Goal: Task Accomplishment & Management: Complete application form

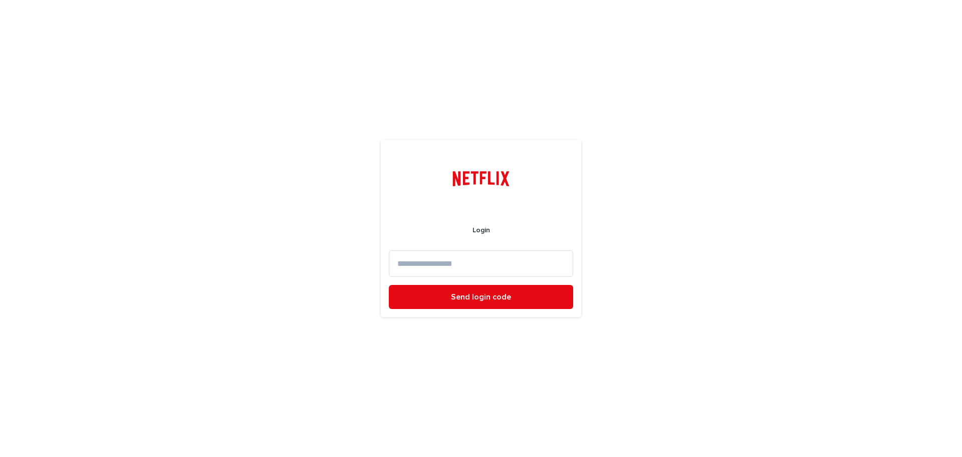
click at [458, 267] on input at bounding box center [481, 263] width 184 height 27
type input "*"
type input "**********"
click at [469, 293] on span "Send login code" at bounding box center [481, 297] width 60 height 8
click at [414, 263] on input at bounding box center [481, 263] width 184 height 27
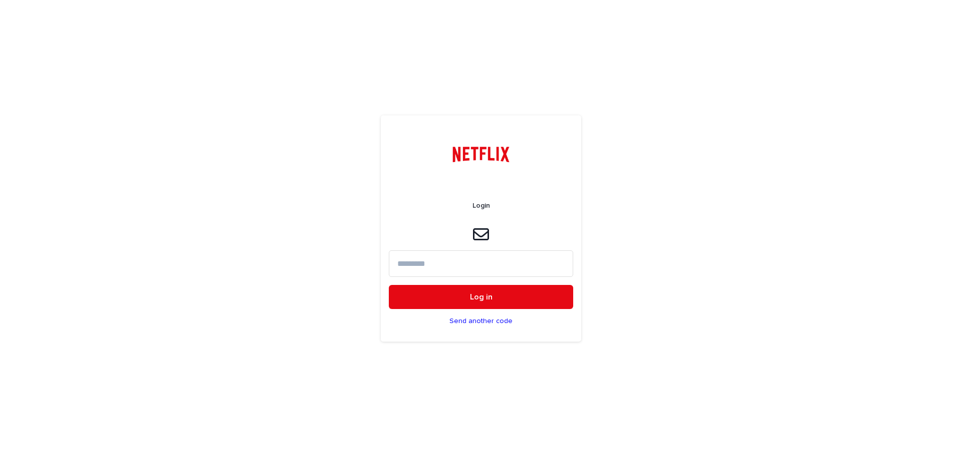
click at [415, 265] on input at bounding box center [481, 263] width 184 height 27
paste input "******"
type input "******"
click at [443, 298] on button "Log in" at bounding box center [481, 297] width 184 height 24
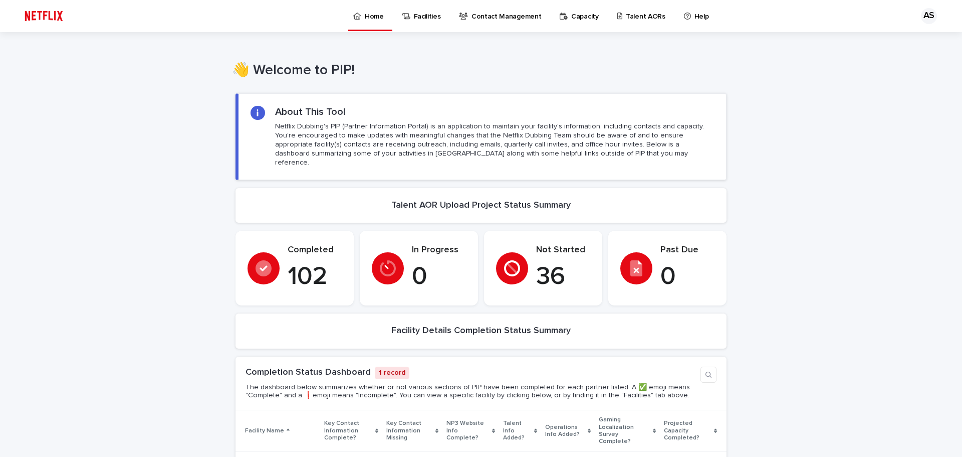
click at [626, 19] on p "Talent AORs" at bounding box center [646, 10] width 40 height 21
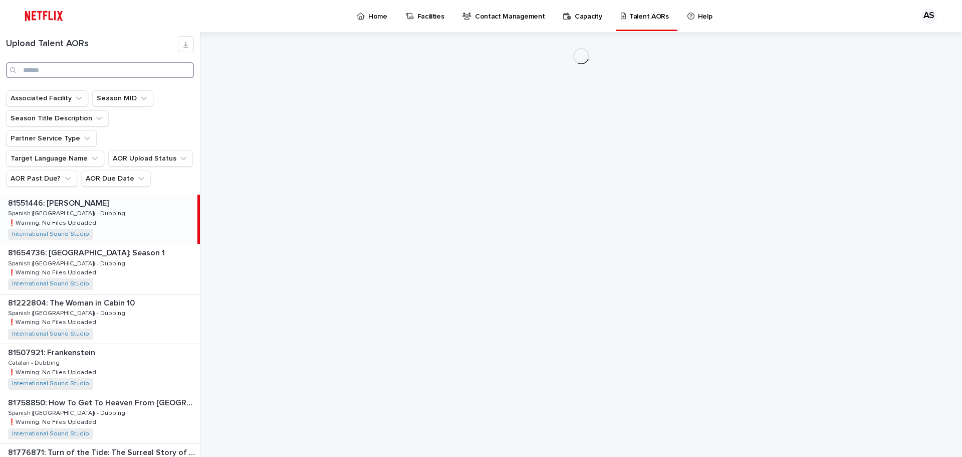
click at [49, 75] on input "Search" at bounding box center [100, 70] width 188 height 16
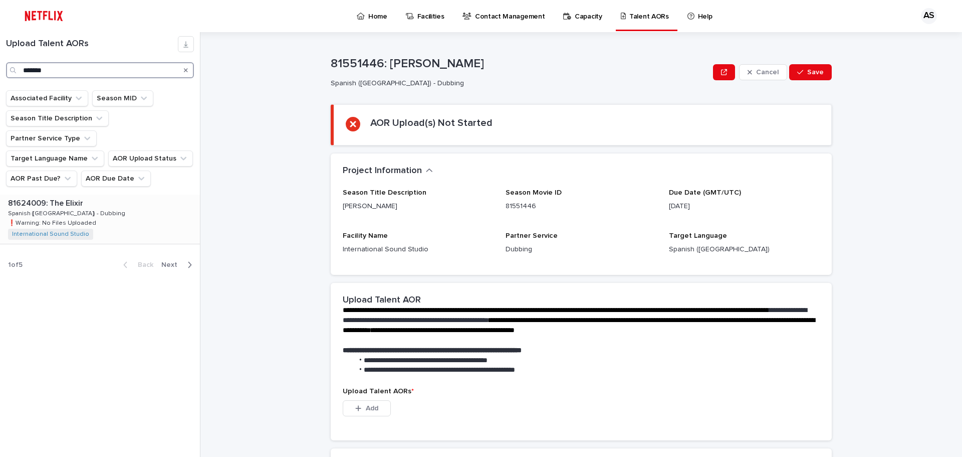
type input "*******"
click at [85, 194] on div "81624009: The Elixir 81624009: The Elixir Spanish ([GEOGRAPHIC_DATA]) - Dubbing…" at bounding box center [100, 218] width 200 height 49
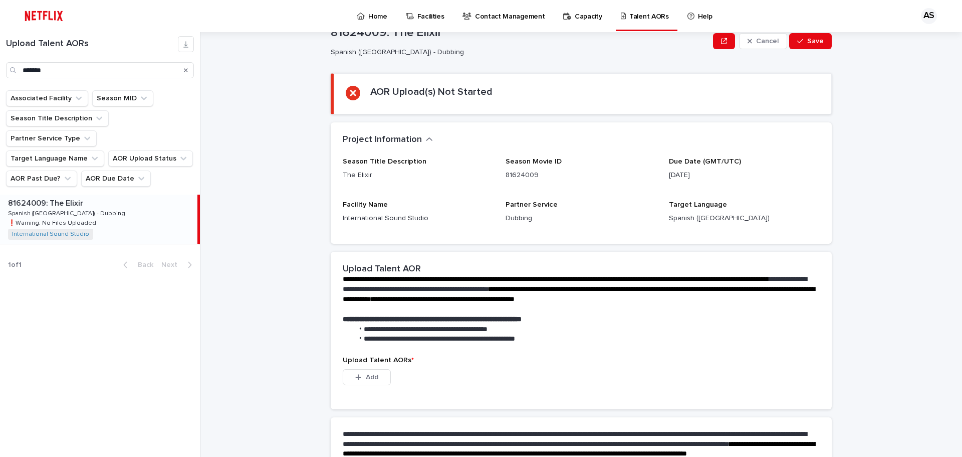
scroll to position [144, 0]
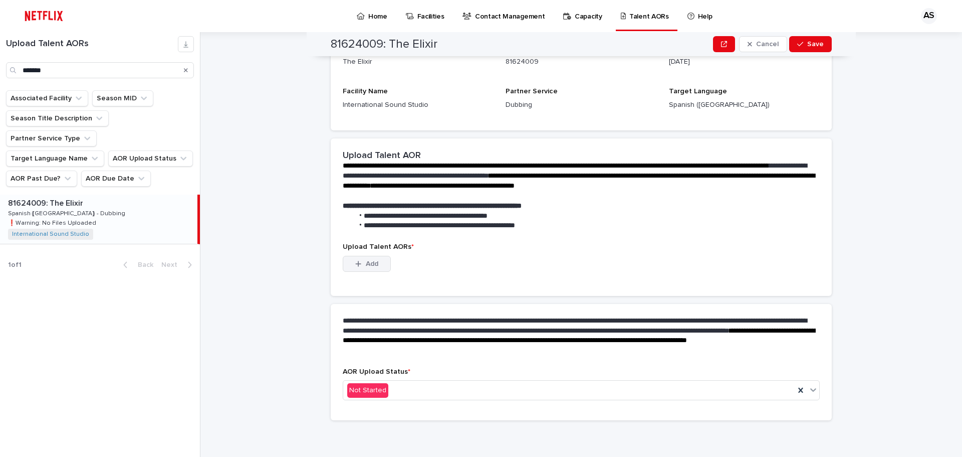
click at [366, 265] on span "Add" at bounding box center [372, 263] width 13 height 7
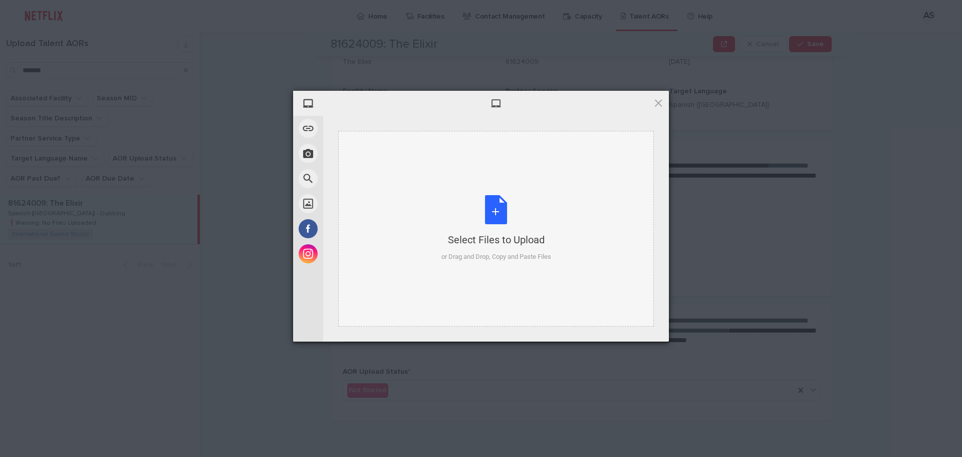
click at [499, 208] on div "Select Files to Upload or Drag and Drop, Copy and Paste Files" at bounding box center [497, 228] width 110 height 67
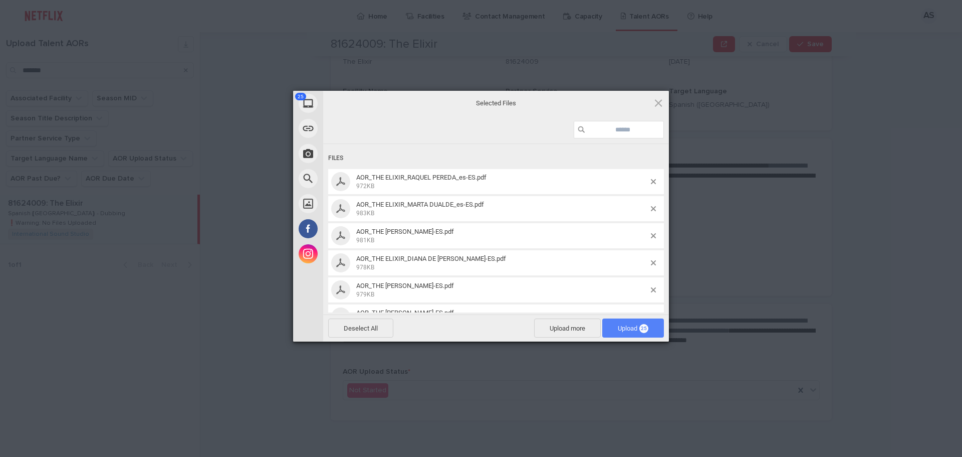
click at [642, 326] on span "25" at bounding box center [644, 328] width 9 height 9
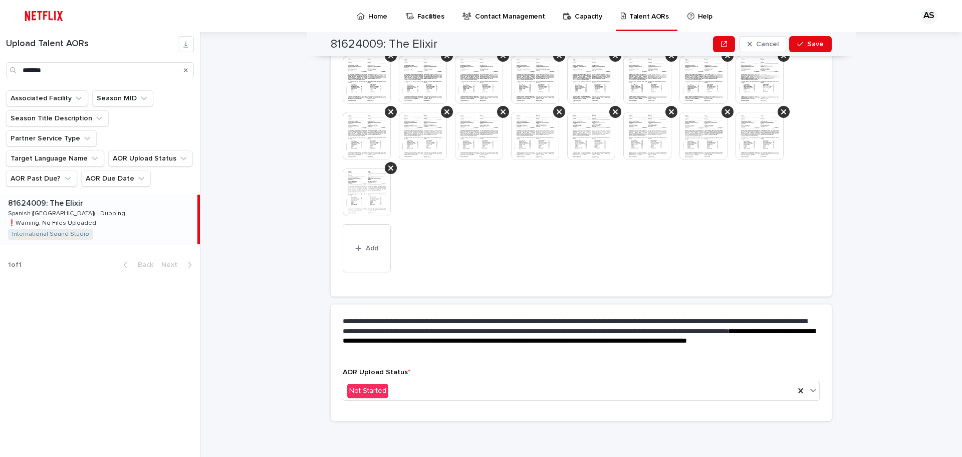
scroll to position [352, 0]
click at [389, 390] on div "Not Started" at bounding box center [569, 390] width 452 height 17
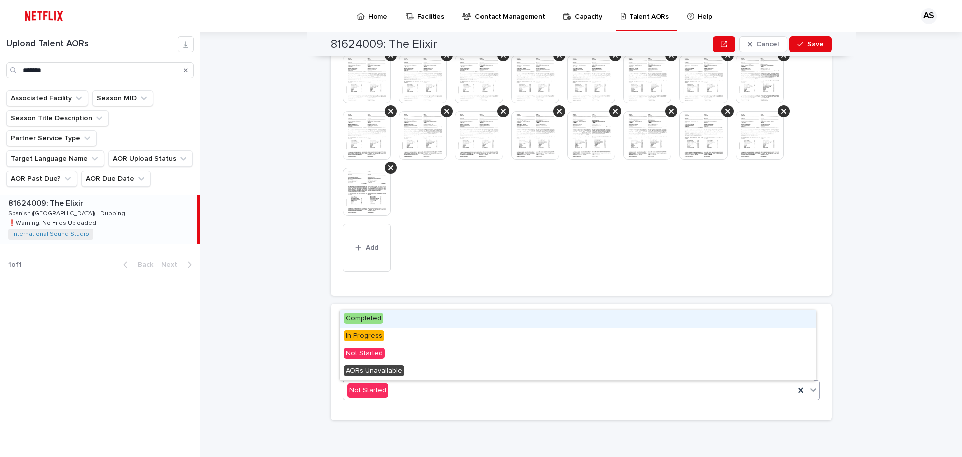
click at [375, 313] on span "Completed" at bounding box center [364, 317] width 40 height 11
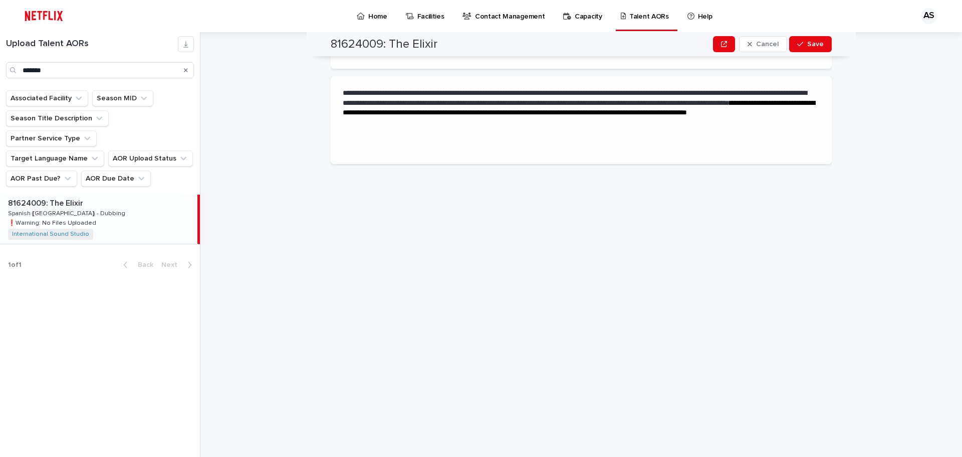
scroll to position [0, 0]
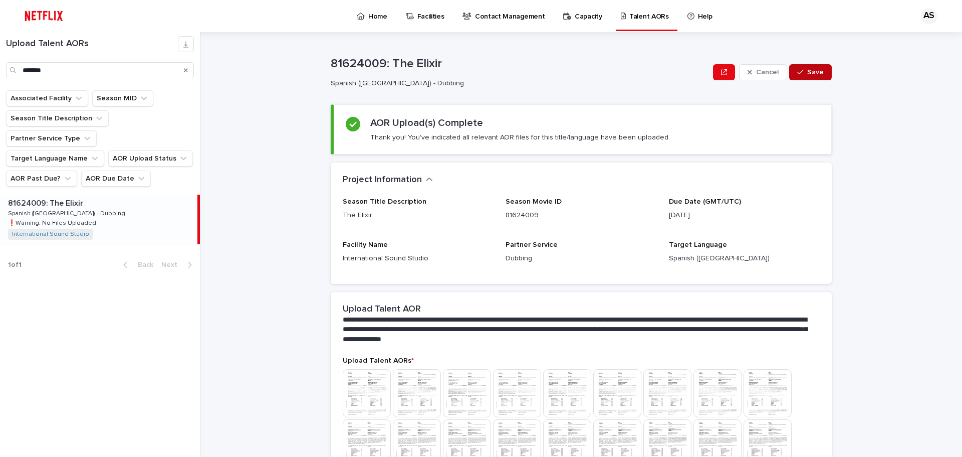
click at [814, 69] on span "Save" at bounding box center [815, 72] width 17 height 7
click at [368, 16] on p "Home" at bounding box center [377, 10] width 19 height 21
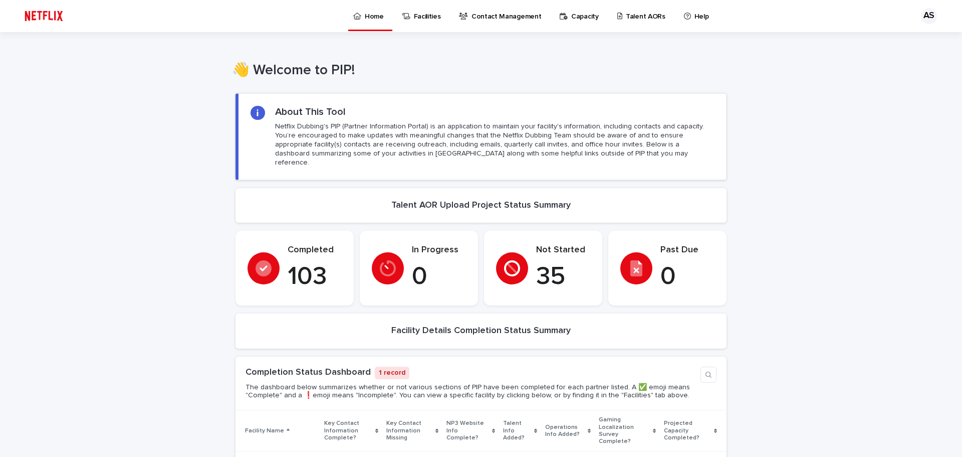
click at [626, 13] on p "Talent AORs" at bounding box center [646, 10] width 40 height 21
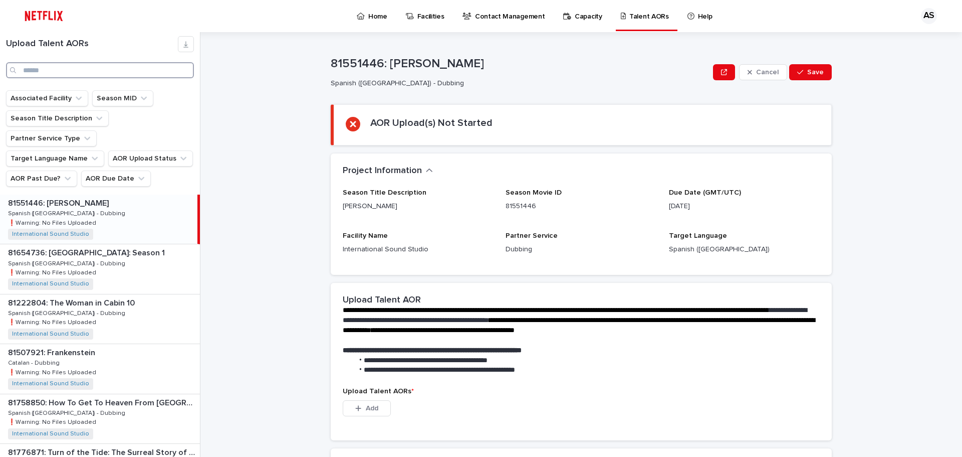
click at [124, 69] on input "Search" at bounding box center [100, 70] width 188 height 16
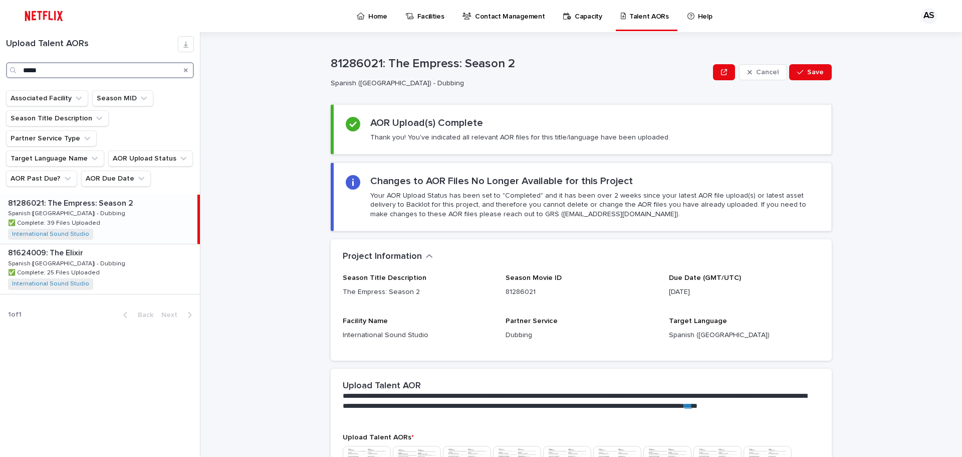
type input "*****"
click at [104, 194] on div "81286021: The Empress: Season 2 81286021: The Empress: Season 2 Spanish ([GEOGR…" at bounding box center [98, 218] width 197 height 49
click at [67, 246] on p "81624009: The Elixir" at bounding box center [46, 252] width 77 height 12
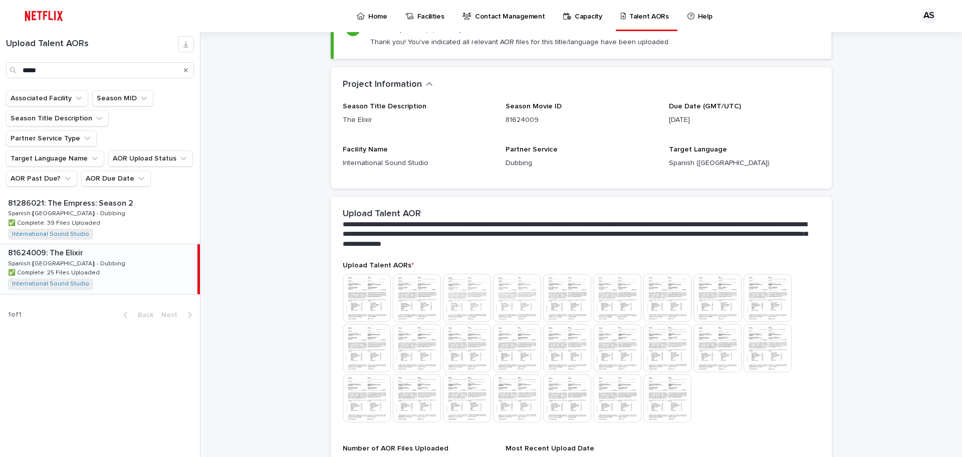
scroll to position [200, 0]
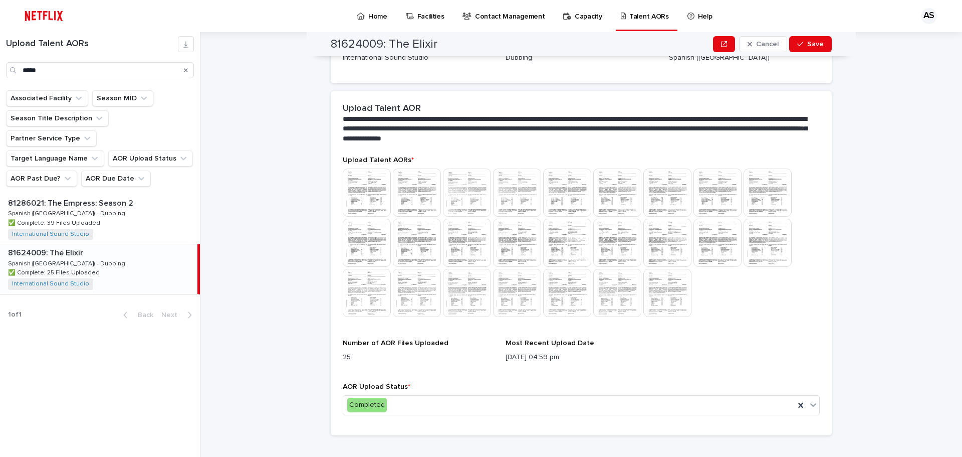
click at [361, 195] on img at bounding box center [367, 192] width 48 height 48
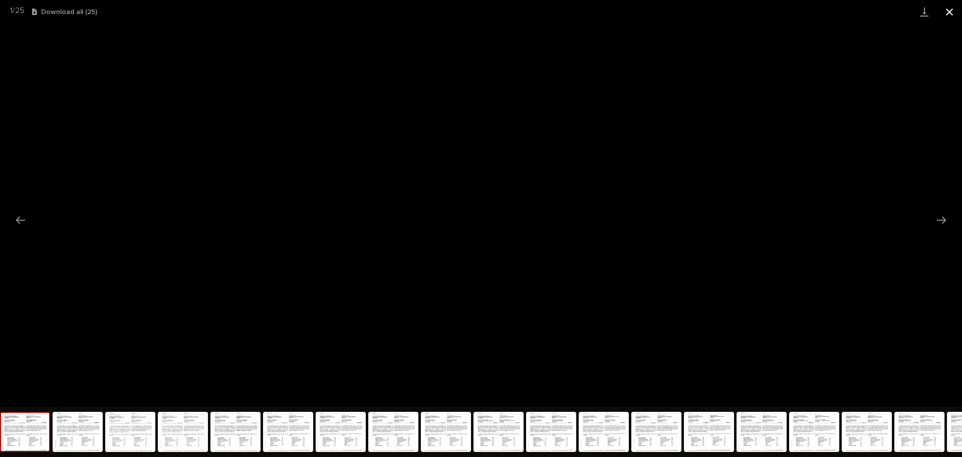
click at [948, 14] on button "Close gallery" at bounding box center [949, 12] width 25 height 24
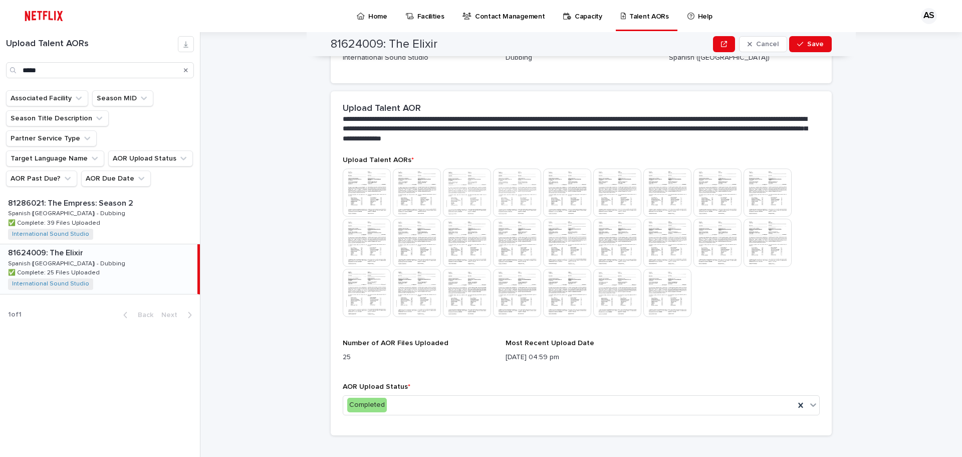
click at [661, 294] on img at bounding box center [668, 293] width 48 height 48
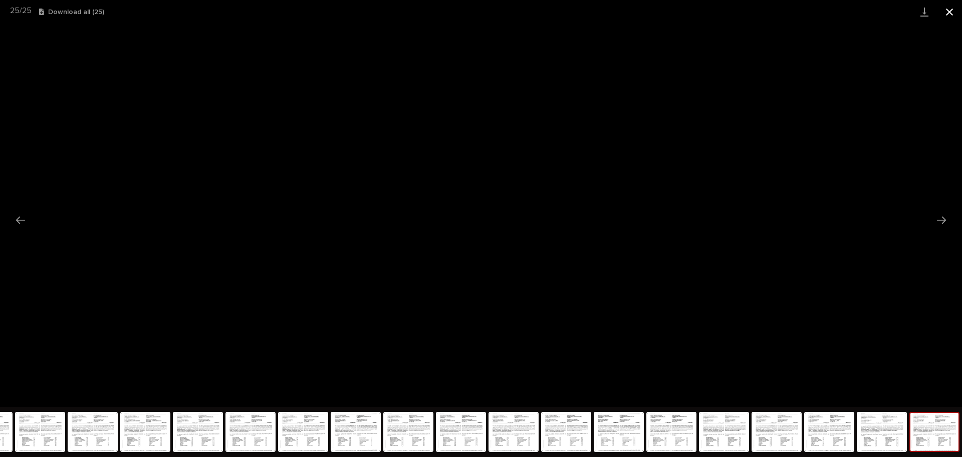
click at [954, 13] on button "Close gallery" at bounding box center [949, 12] width 25 height 24
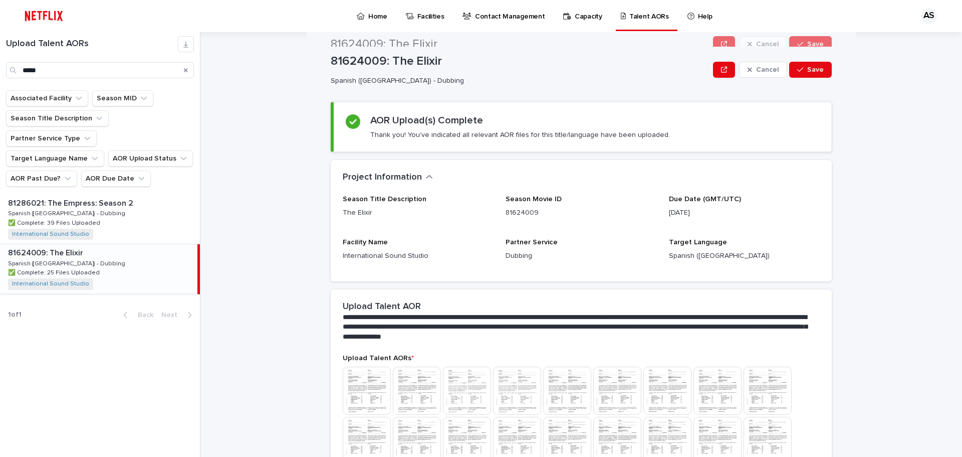
scroll to position [0, 0]
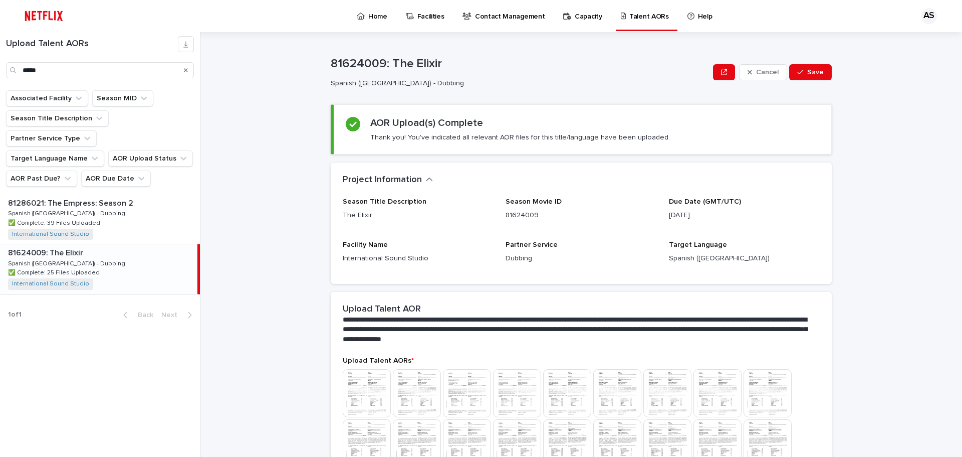
click at [368, 16] on p "Home" at bounding box center [377, 10] width 19 height 21
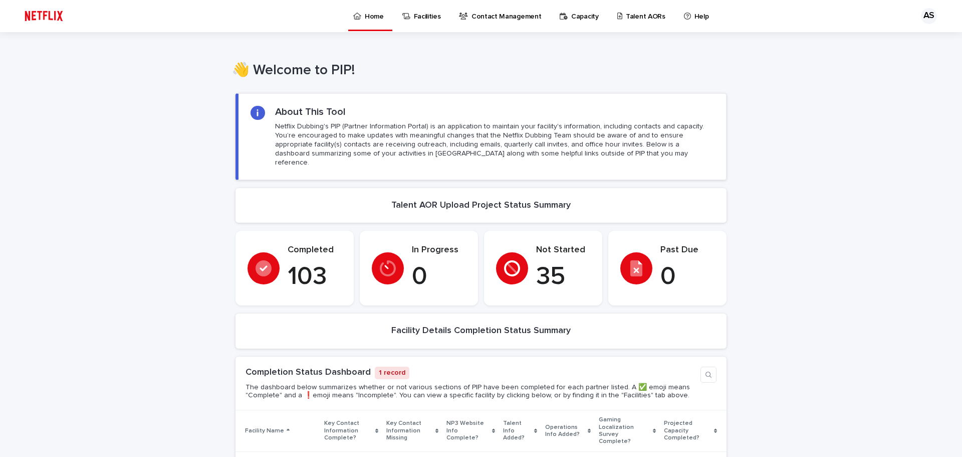
click at [927, 15] on div "AS" at bounding box center [929, 16] width 16 height 16
click at [894, 45] on p "Log Out" at bounding box center [919, 42] width 63 height 17
